Goal: Use online tool/utility: Use online tool/utility

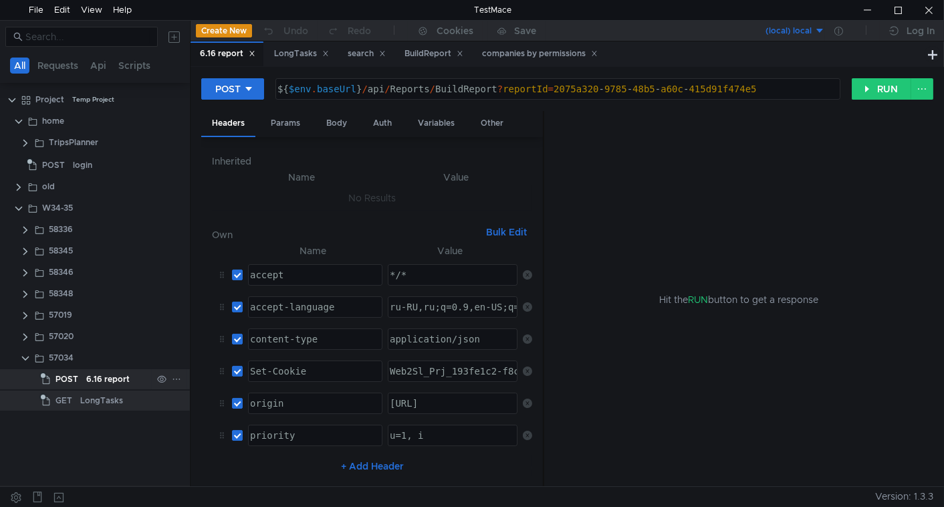
click at [106, 384] on div "6.16 report" at bounding box center [107, 379] width 43 height 20
click at [386, 53] on icon at bounding box center [382, 53] width 7 height 7
click at [404, 55] on icon at bounding box center [403, 53] width 7 height 7
click at [463, 55] on icon at bounding box center [460, 53] width 7 height 7
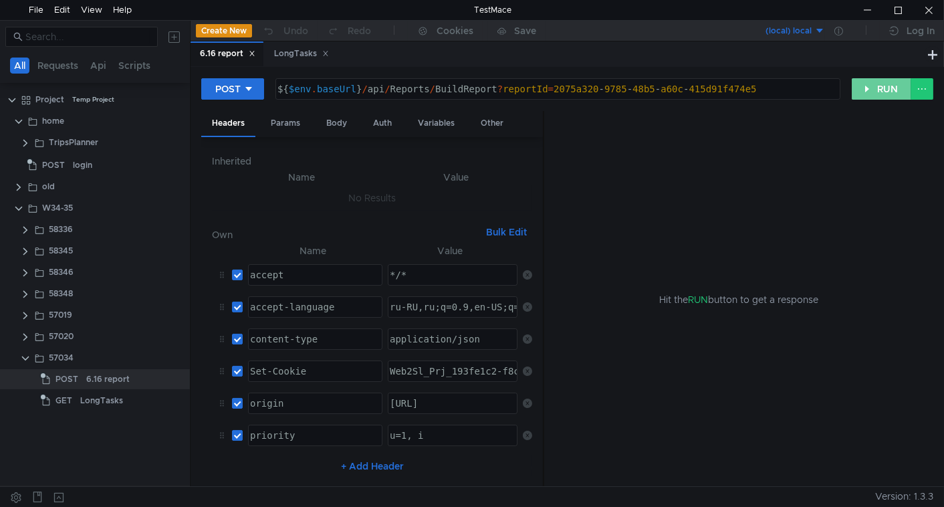
click at [888, 83] on button "RUN" at bounding box center [881, 88] width 59 height 21
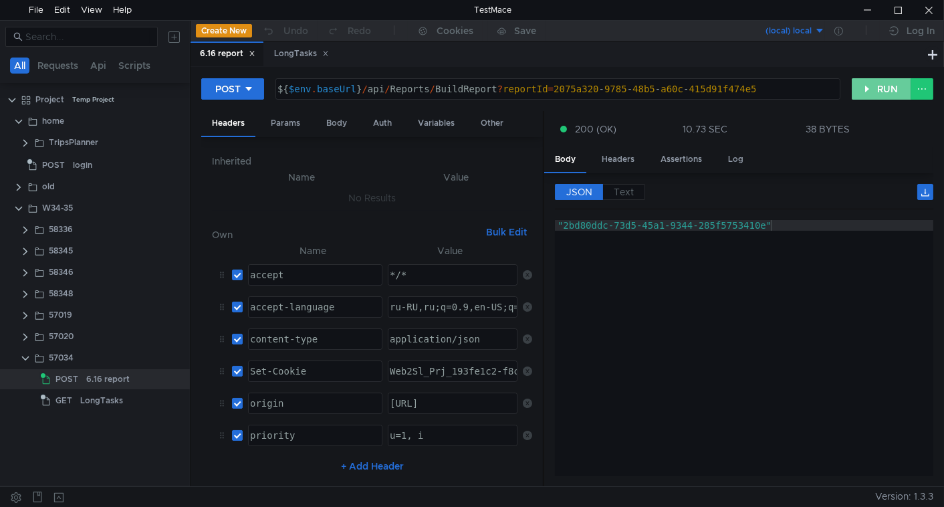
drag, startPoint x: 872, startPoint y: 87, endPoint x: 791, endPoint y: 116, distance: 85.4
click at [871, 88] on button "RUN" at bounding box center [881, 88] width 59 height 21
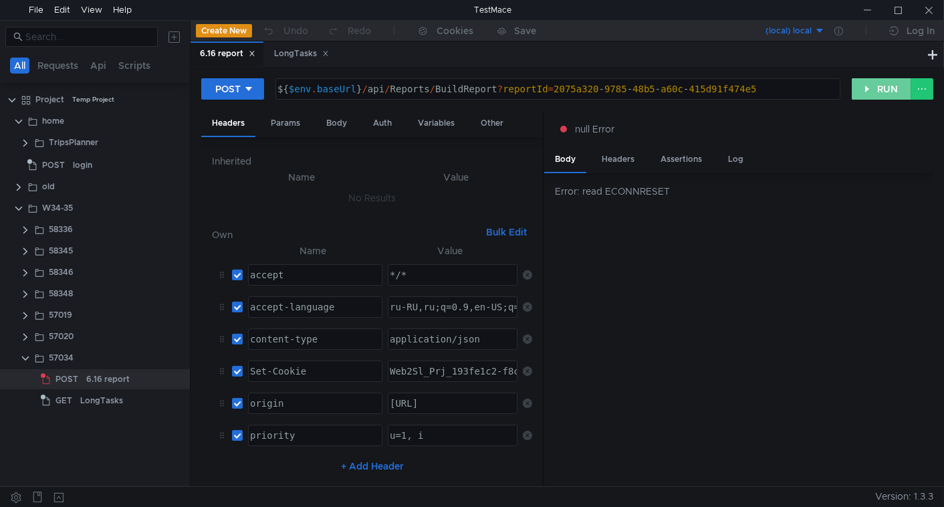
click at [858, 92] on button "RUN" at bounding box center [881, 88] width 59 height 21
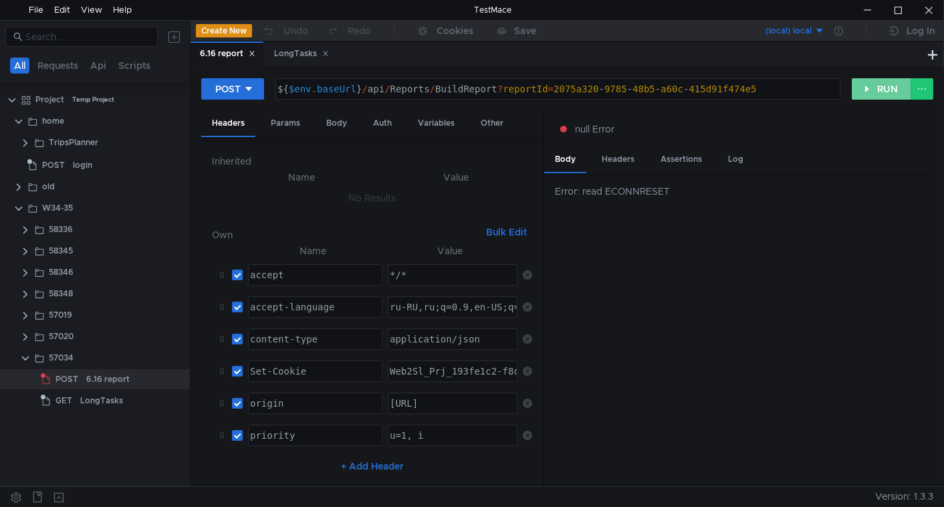
click at [869, 90] on button "RUN" at bounding box center [881, 88] width 59 height 21
click at [866, 93] on button "RUN" at bounding box center [881, 88] width 59 height 21
